Goal: Task Accomplishment & Management: Use online tool/utility

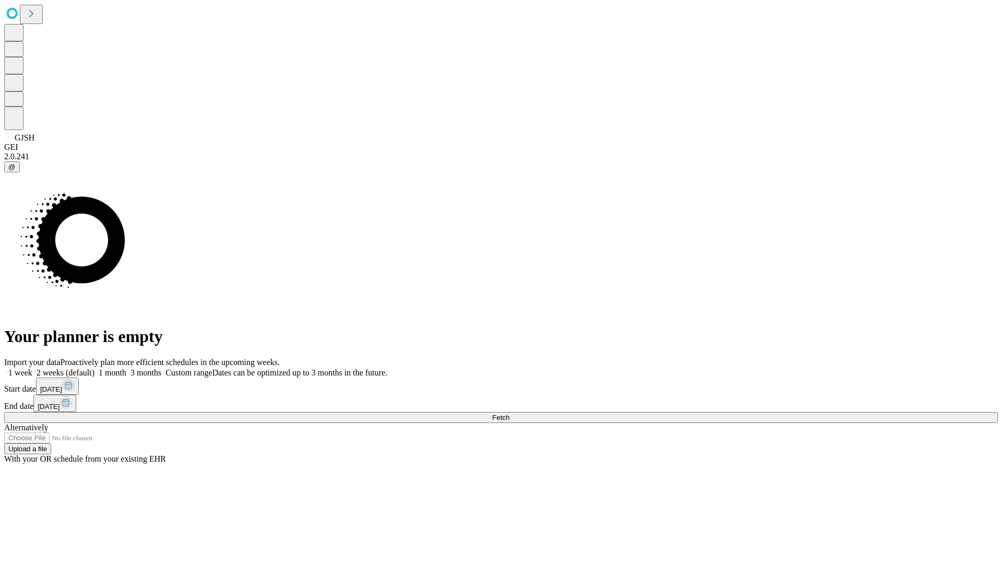
click at [510, 413] on span "Fetch" at bounding box center [500, 417] width 17 height 8
